Goal: Information Seeking & Learning: Learn about a topic

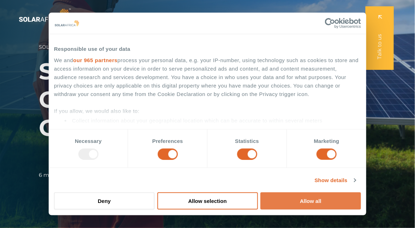
click at [308, 198] on button "Allow all" at bounding box center [311, 201] width 101 height 17
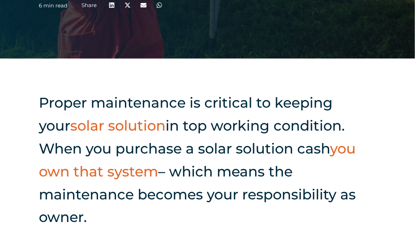
scroll to position [198, 0]
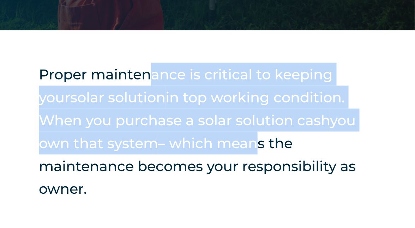
drag, startPoint x: 156, startPoint y: 80, endPoint x: 215, endPoint y: 153, distance: 94.7
click at [215, 153] on h2 "Proper maintenance is critical to keeping your solar solution in top working co…" at bounding box center [208, 132] width 338 height 138
copy h2 "ance is critical to keeping your solar solution in top working condition. When …"
click at [162, 94] on h2 "Proper maintenance is critical to keeping your solar solution in top working co…" at bounding box center [208, 132] width 338 height 138
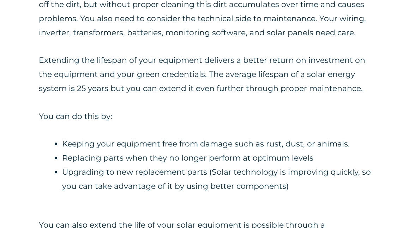
scroll to position [593, 0]
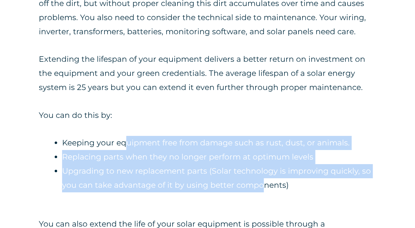
drag, startPoint x: 126, startPoint y: 123, endPoint x: 262, endPoint y: 170, distance: 144.1
click at [262, 170] on div "Maintenance is nothing new in the business world. Whether you need to keep your…" at bounding box center [208, 29] width 338 height 362
copy ul "uipment free from damage such as rust, dust, or animals. Replacing parts when t…"
click at [211, 101] on div "Maintenance is nothing new in the business world. Whether you need to keep your…" at bounding box center [208, 24] width 338 height 337
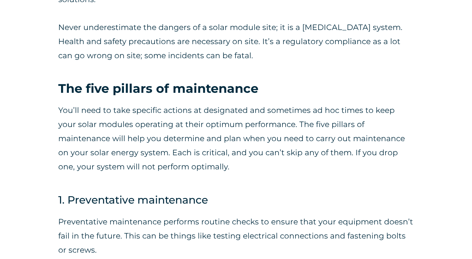
scroll to position [1765, 0]
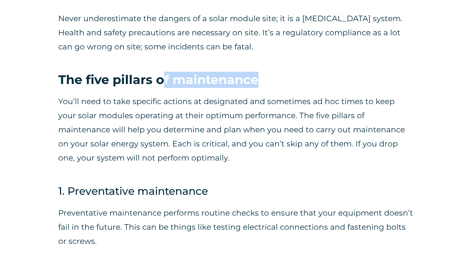
drag, startPoint x: 164, startPoint y: 78, endPoint x: 302, endPoint y: 76, distance: 137.8
click at [302, 76] on h3 "The five pillars of maintenance" at bounding box center [236, 80] width 356 height 16
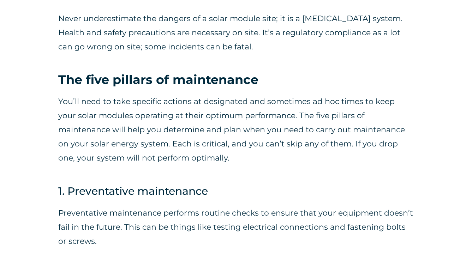
click at [190, 65] on div "You will also need a photovoltaic (PV) analyst on site. The PV analyst oversees…" at bounding box center [236, 2] width 356 height 137
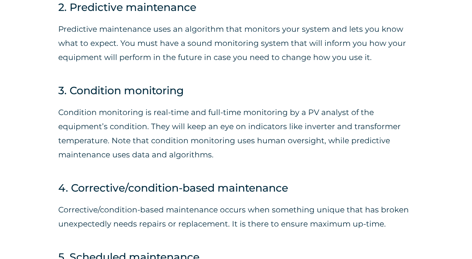
scroll to position [2054, 0]
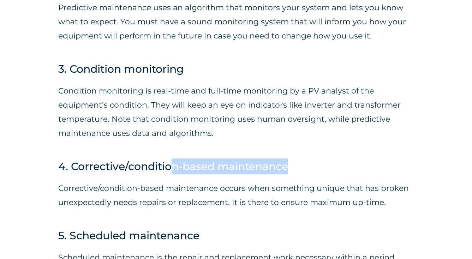
drag, startPoint x: 172, startPoint y: 170, endPoint x: 290, endPoint y: 165, distance: 118.1
click at [290, 165] on h4 "4. Corrective/condition-based maintenance" at bounding box center [236, 167] width 356 height 16
copy h4 "n-based maintenance"
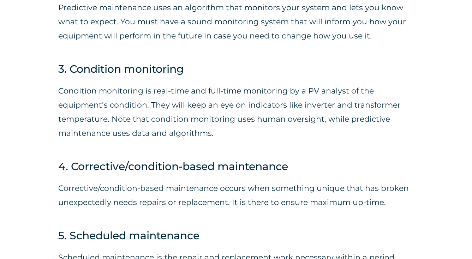
click at [144, 203] on p "Corrective/condition-based maintenance occurs when something unique that has br…" at bounding box center [236, 196] width 356 height 28
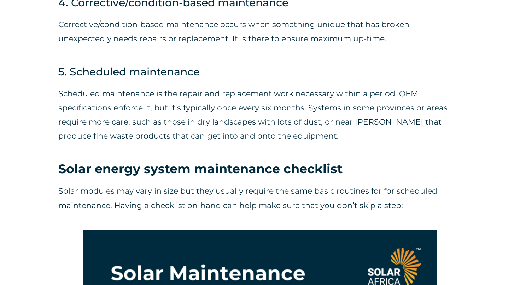
scroll to position [2147, 0]
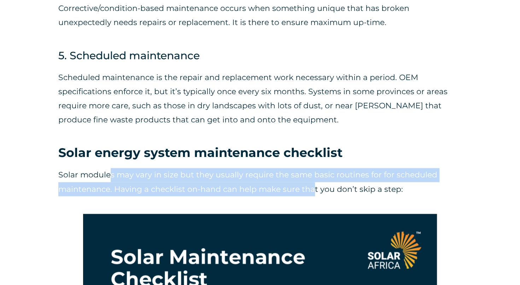
drag, startPoint x: 135, startPoint y: 119, endPoint x: 312, endPoint y: 132, distance: 177.1
click at [312, 168] on p "Solar modules may vary in size but they usually require the same basic routines…" at bounding box center [259, 182] width 403 height 28
copy p "s may vary in size but they usually require the same basic routines for for sch…"
click at [237, 168] on p "Solar modules may vary in size but they usually require the same basic routines…" at bounding box center [259, 182] width 403 height 28
click at [363, 161] on div "Solar modules may vary in size but they usually require the same basic routines…" at bounding box center [259, 187] width 403 height 53
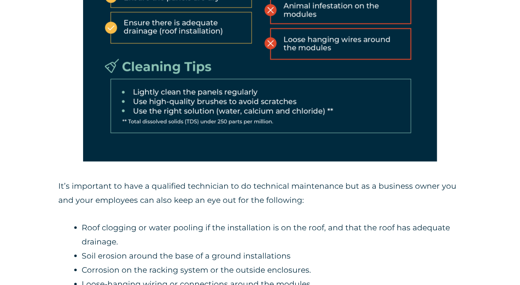
scroll to position [2571, 0]
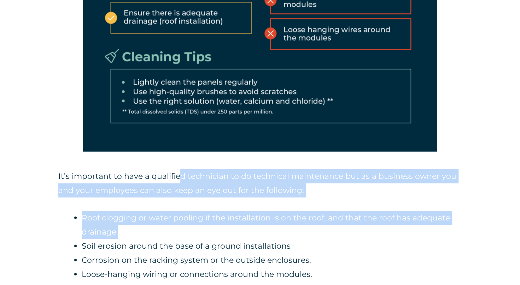
drag, startPoint x: 179, startPoint y: 125, endPoint x: 348, endPoint y: 176, distance: 176.4
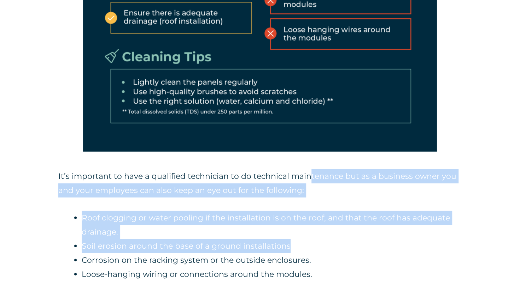
drag, startPoint x: 317, startPoint y: 150, endPoint x: 307, endPoint y: 115, distance: 36.0
drag, startPoint x: 307, startPoint y: 115, endPoint x: 233, endPoint y: 188, distance: 103.9
click at [233, 228] on li "Soil erosion around the base of a ground installations" at bounding box center [272, 246] width 380 height 14
click at [363, 211] on li "Roof clogging or water pooling if the installation is on the roof, and that the…" at bounding box center [272, 225] width 380 height 28
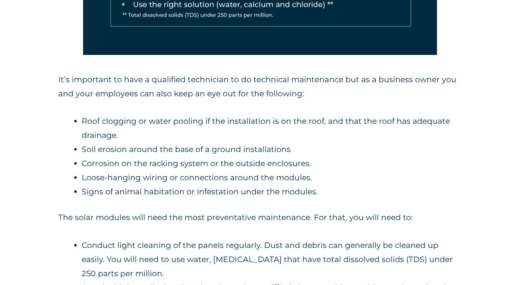
scroll to position [2677, 0]
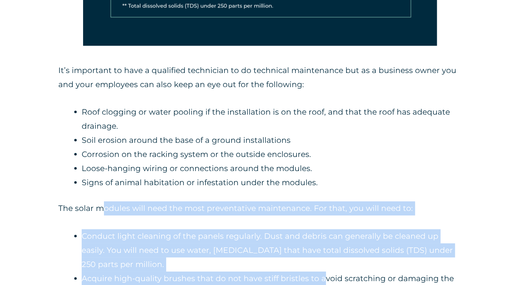
drag, startPoint x: 104, startPoint y: 159, endPoint x: 324, endPoint y: 225, distance: 229.2
click at [324, 226] on div "It’s important to have a qualified technician to do technical maintenance but a…" at bounding box center [259, 258] width 403 height 389
copy div "odules will need the most preventative maintenance. For that, you will need to:…"
click at [193, 171] on div "It’s important to have a qualified technician to do technical maintenance but a…" at bounding box center [259, 258] width 403 height 389
click at [232, 228] on li "Conduct light cleaning of the panels regularly. Dust and debris can generally b…" at bounding box center [272, 251] width 380 height 42
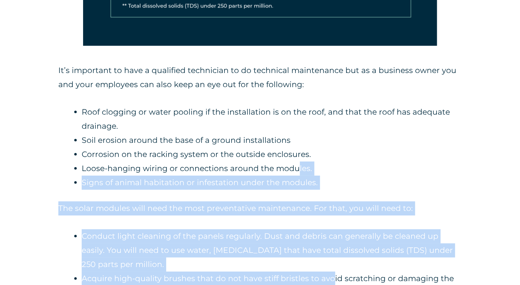
drag, startPoint x: 331, startPoint y: 223, endPoint x: 297, endPoint y: 115, distance: 112.4
click at [297, 115] on div "It’s important to have a qualified technician to do technical maintenance but a…" at bounding box center [259, 258] width 403 height 389
copy div "les. Signs of animal habitation or [MEDICAL_DATA] under the modules. The solar …"
click at [205, 145] on div "It’s important to have a qualified technician to do technical maintenance but a…" at bounding box center [259, 258] width 403 height 389
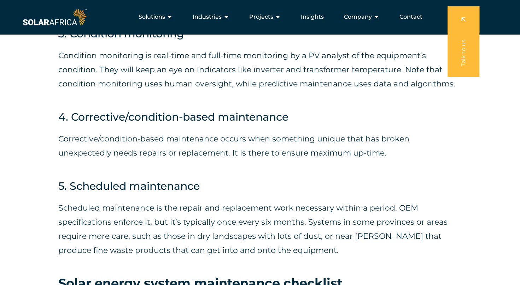
scroll to position [2006, 0]
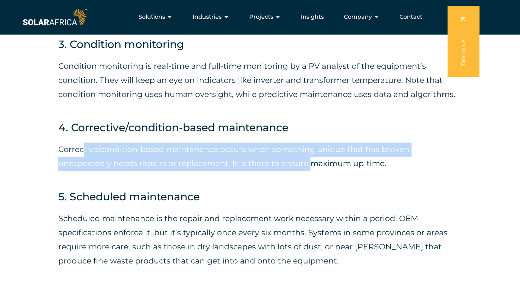
drag, startPoint x: 84, startPoint y: 99, endPoint x: 309, endPoint y: 112, distance: 225.4
click at [309, 143] on p "Corrective/condition-based maintenance occurs when something unique that has br…" at bounding box center [259, 157] width 403 height 28
drag, startPoint x: 309, startPoint y: 112, endPoint x: 264, endPoint y: 97, distance: 47.9
click at [264, 143] on p "Corrective/condition-based maintenance occurs when something unique that has br…" at bounding box center [259, 157] width 403 height 28
click at [266, 143] on p "Corrective/condition-based maintenance occurs when something unique that has br…" at bounding box center [259, 157] width 403 height 28
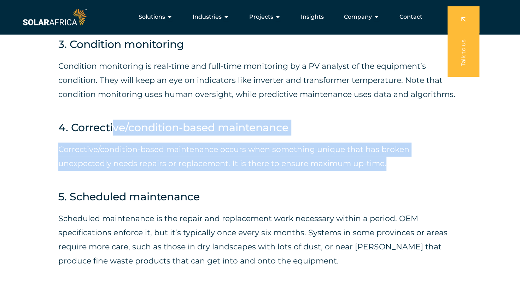
drag, startPoint x: 114, startPoint y: 75, endPoint x: 387, endPoint y: 106, distance: 274.8
copy div "ve/condition-based maintenance Corrective/condition-based maintenance occurs wh…"
click at [221, 143] on p "Corrective/condition-based maintenance occurs when something unique that has br…" at bounding box center [259, 157] width 403 height 28
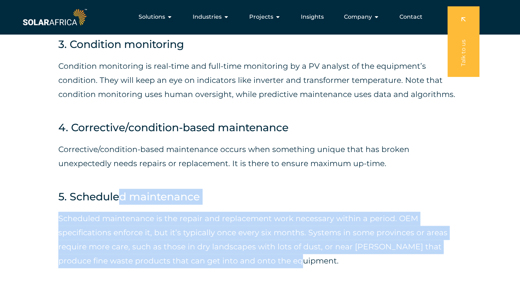
drag, startPoint x: 122, startPoint y: 144, endPoint x: 312, endPoint y: 206, distance: 200.1
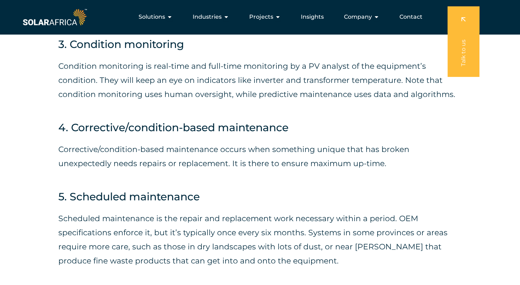
click at [198, 136] on div "Corrective/condition-based maintenance occurs when something unique that has br…" at bounding box center [259, 162] width 403 height 53
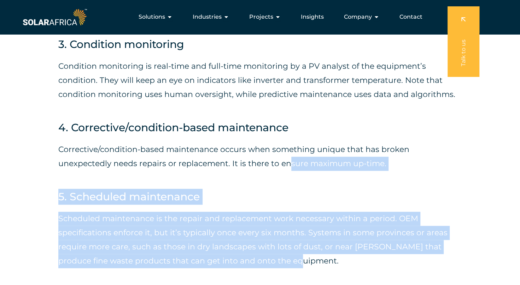
drag, startPoint x: 314, startPoint y: 203, endPoint x: 290, endPoint y: 114, distance: 91.5
drag, startPoint x: 290, startPoint y: 114, endPoint x: 241, endPoint y: 149, distance: 60.3
click at [241, 189] on h4 "5. Scheduled maintenance" at bounding box center [259, 197] width 403 height 16
click at [236, 212] on p "Scheduled maintenance is the repair and replacement work necessary within a per…" at bounding box center [259, 240] width 403 height 57
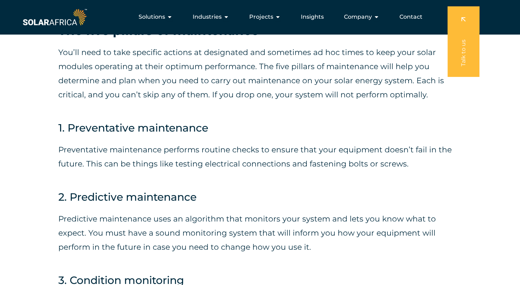
scroll to position [1758, 0]
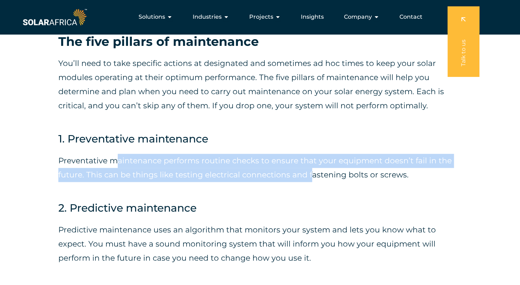
drag, startPoint x: 120, startPoint y: 110, endPoint x: 311, endPoint y: 125, distance: 191.4
click at [311, 154] on p "Preventative maintenance performs routine checks to ensure that your equipment …" at bounding box center [259, 168] width 403 height 28
copy p "aintenance performs routine checks to ensure that your equipment doesn’t fail i…"
click at [279, 147] on div "Preventative maintenance performs routine checks to ensure that your equipment …" at bounding box center [259, 173] width 403 height 53
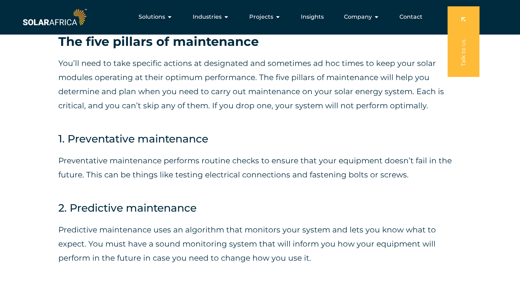
click at [303, 154] on p "Preventative maintenance performs routine checks to ensure that your equipment …" at bounding box center [259, 168] width 403 height 28
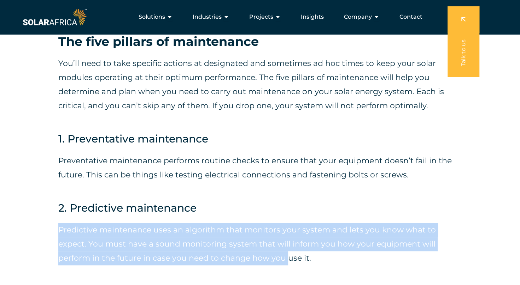
drag, startPoint x: 288, startPoint y: 201, endPoint x: 265, endPoint y: 150, distance: 55.7
copy div "Predictive maintenance uses an algorithm that monitors your system and lets you…"
click at [223, 223] on p "Predictive maintenance uses an algorithm that monitors your system and lets you…" at bounding box center [259, 244] width 403 height 42
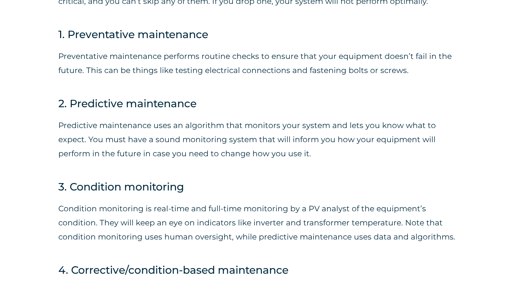
scroll to position [1864, 0]
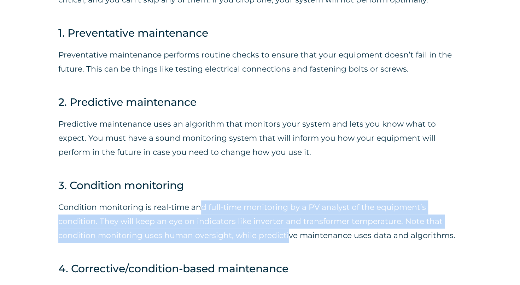
drag, startPoint x: 201, startPoint y: 157, endPoint x: 286, endPoint y: 195, distance: 93.6
click at [287, 194] on div "Condition monitoring is real-time and full-time monitoring by a PV analyst of t…" at bounding box center [259, 227] width 403 height 67
copy p "d full-time monitoring by a PV analyst of the equipment’s condition. They will …"
